Goal: Check status: Check status

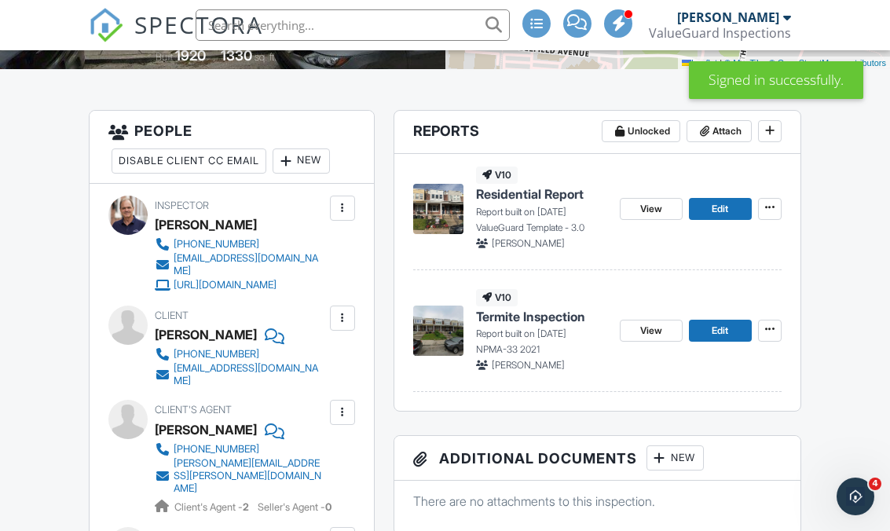
scroll to position [349, 0]
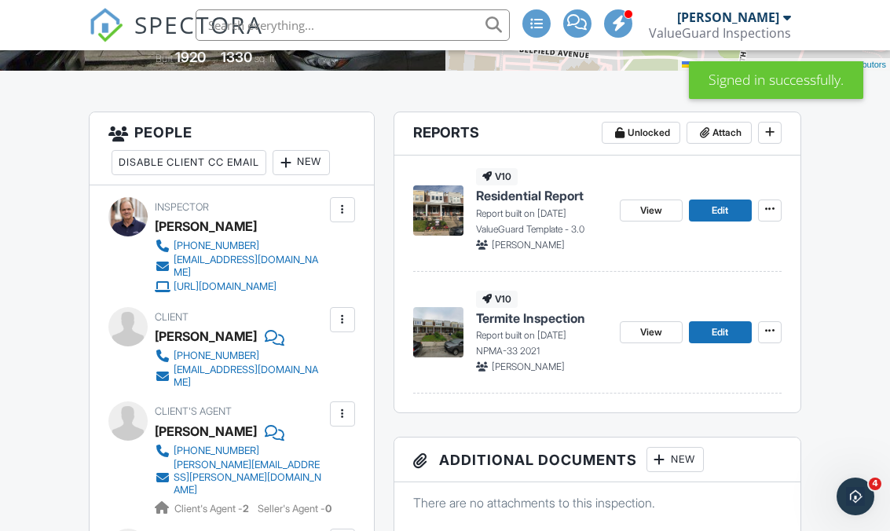
click at [647, 330] on span "View" at bounding box center [651, 333] width 22 height 16
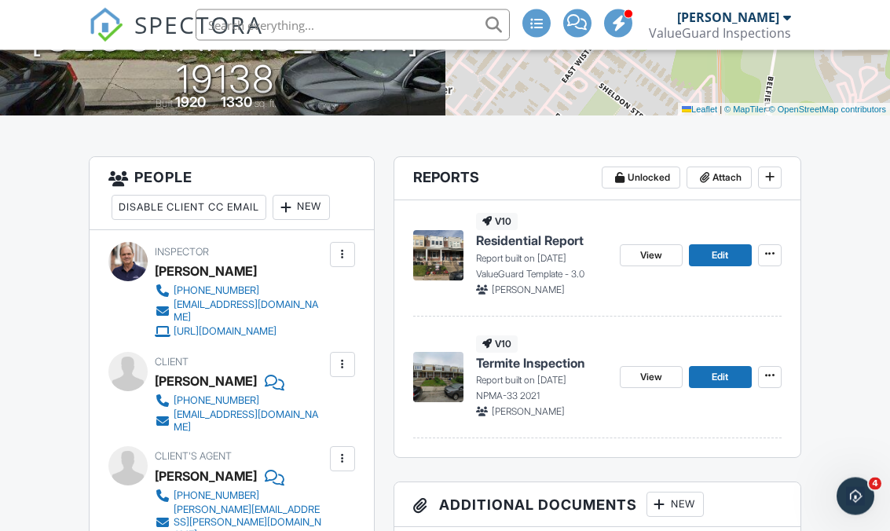
scroll to position [304, 0]
click at [653, 257] on span "View" at bounding box center [651, 256] width 22 height 16
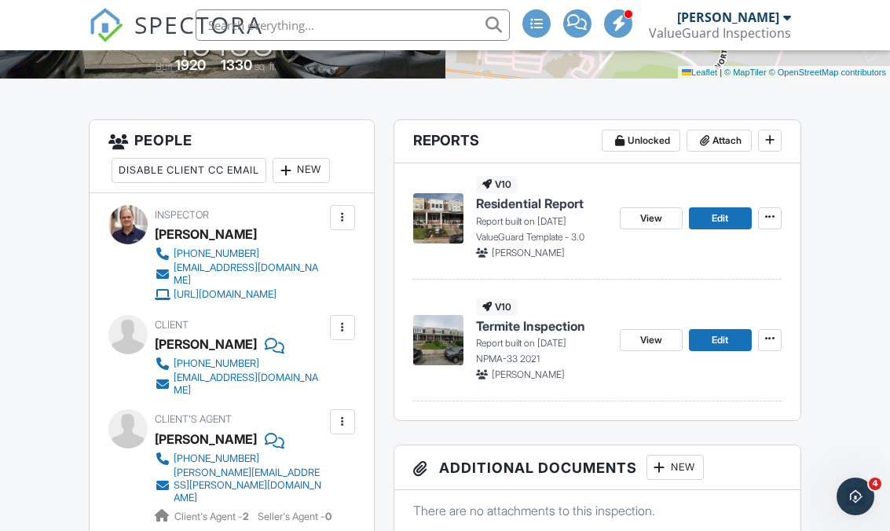
click at [652, 216] on span "View" at bounding box center [651, 219] width 22 height 16
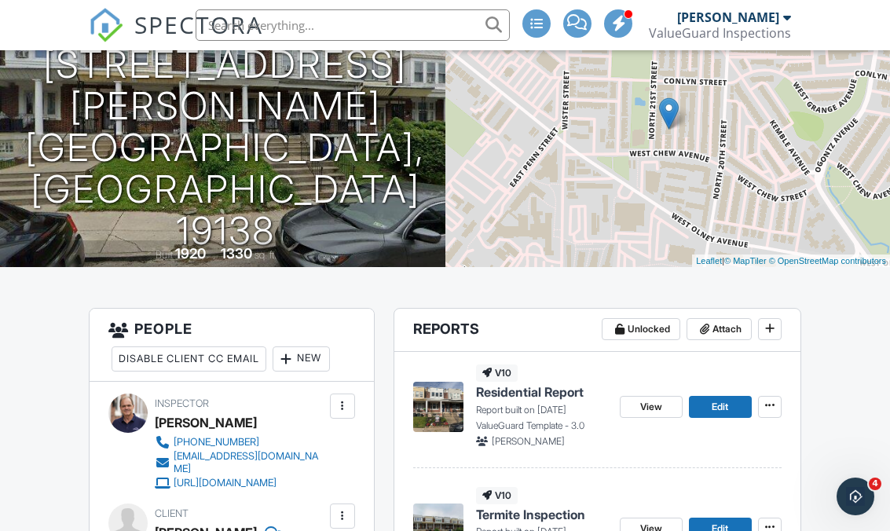
scroll to position [305, 0]
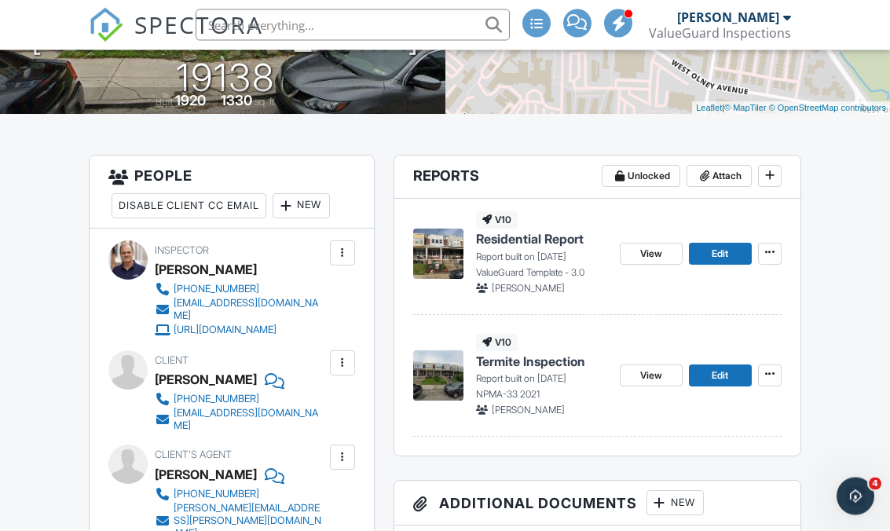
click at [584, 251] on span "Edit" at bounding box center [720, 255] width 17 height 16
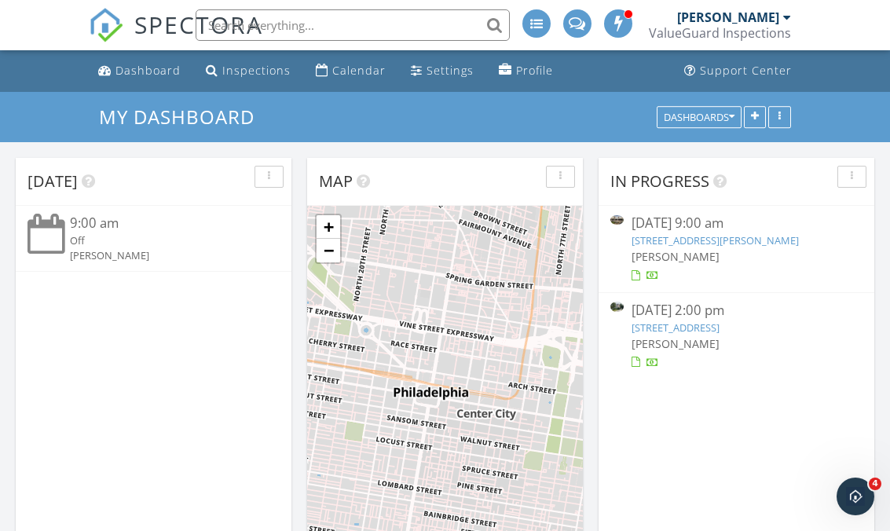
click at [259, 83] on link "Inspections" at bounding box center [248, 71] width 97 height 29
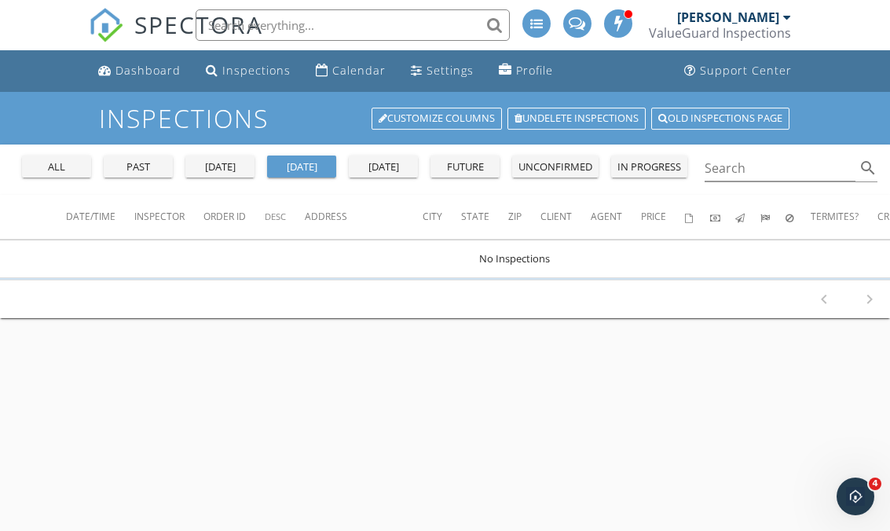
click at [228, 168] on div "[DATE]" at bounding box center [220, 168] width 57 height 16
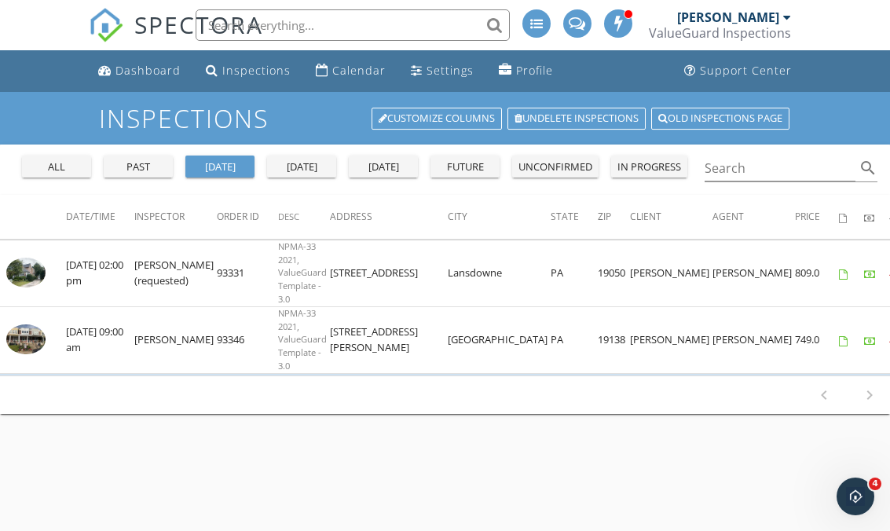
click at [387, 335] on td "[STREET_ADDRESS][PERSON_NAME]" at bounding box center [389, 339] width 118 height 67
click at [258, 75] on div "Inspections" at bounding box center [256, 70] width 68 height 15
click at [31, 340] on img at bounding box center [25, 340] width 39 height 30
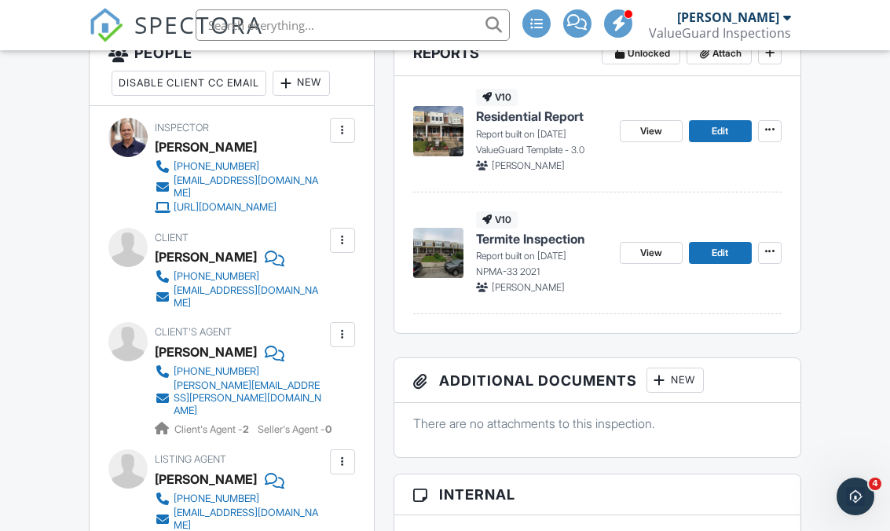
click at [637, 134] on link "View" at bounding box center [651, 131] width 63 height 22
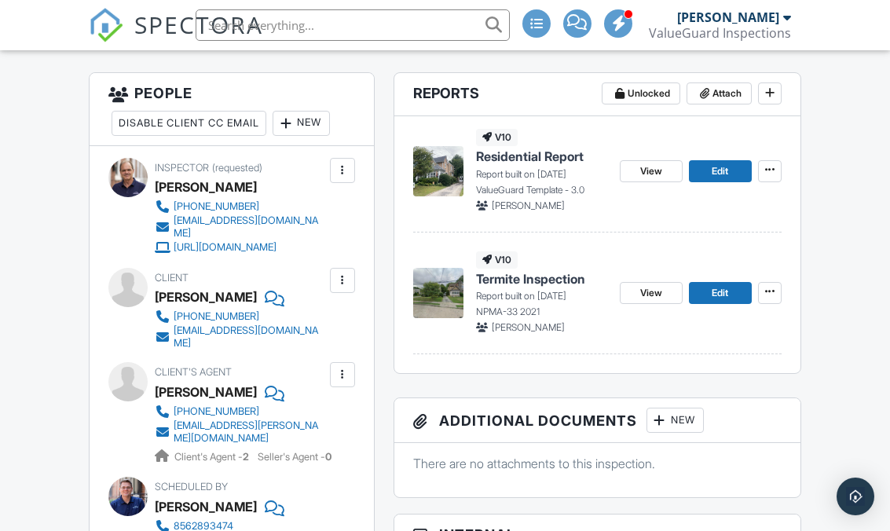
scroll to position [490, 0]
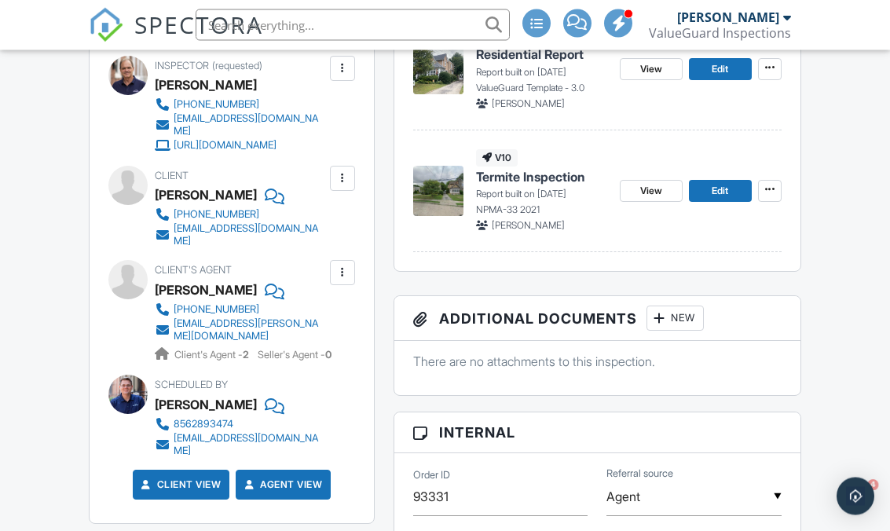
click at [650, 192] on span "View" at bounding box center [651, 192] width 22 height 16
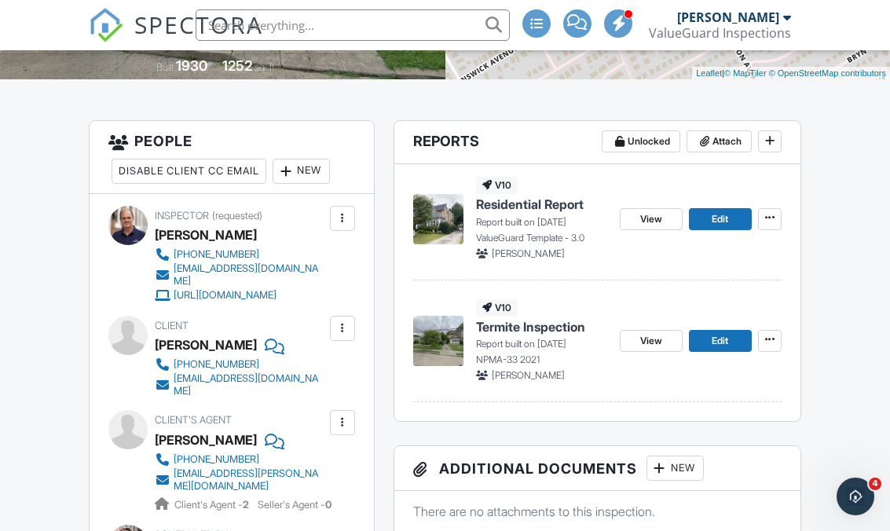
scroll to position [312, 0]
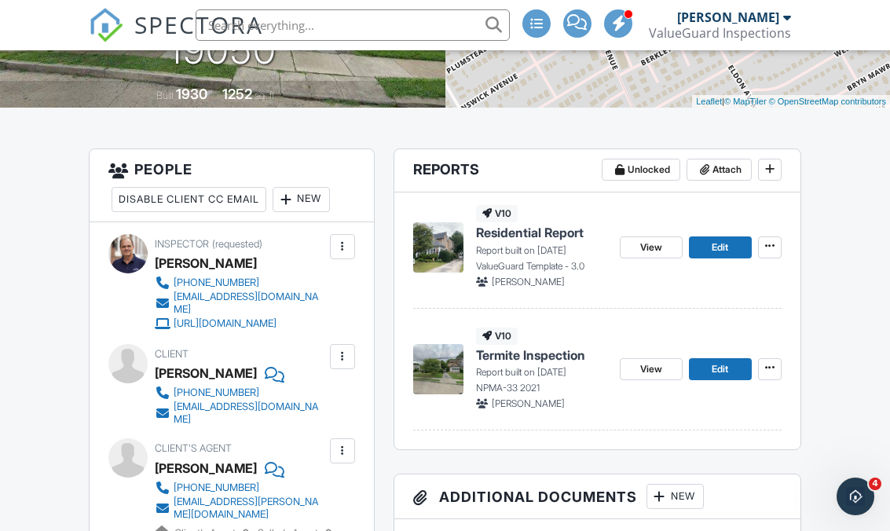
click at [650, 244] on span "View" at bounding box center [651, 248] width 22 height 16
